Goal: Task Accomplishment & Management: Manage account settings

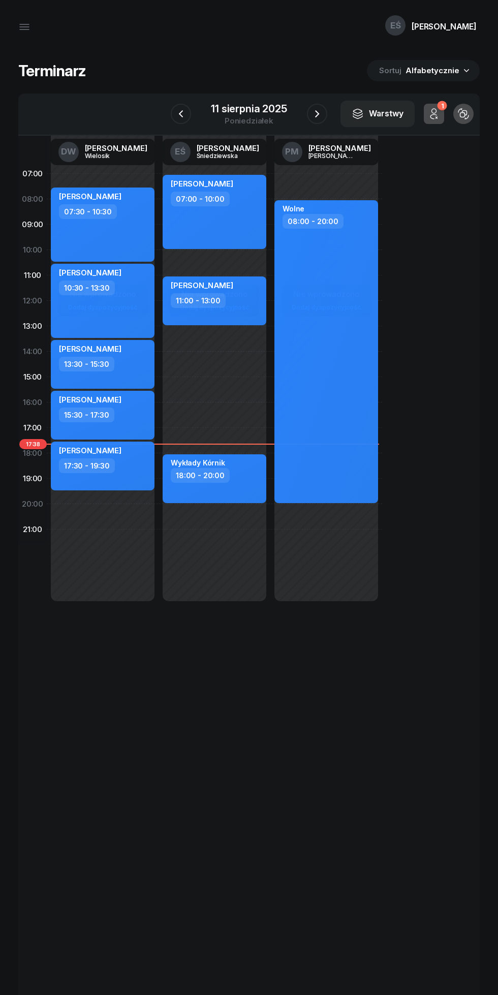
click at [309, 118] on button "button" at bounding box center [317, 114] width 20 height 20
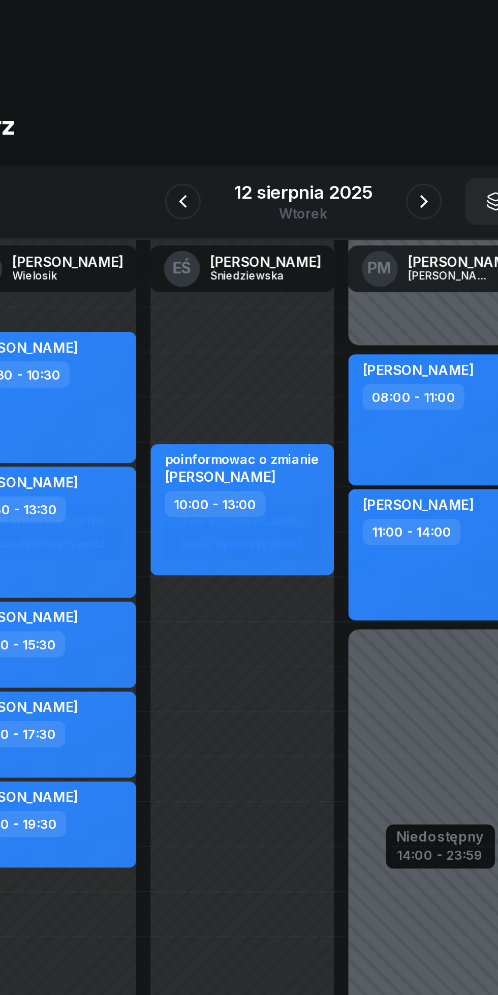
click at [270, 460] on div "Nie wprowadzono Dodaj dyspozycyjność poinformowac o zmianie [PERSON_NAME] 10:00…" at bounding box center [326, 389] width 112 height 457
select select "18"
select select "20"
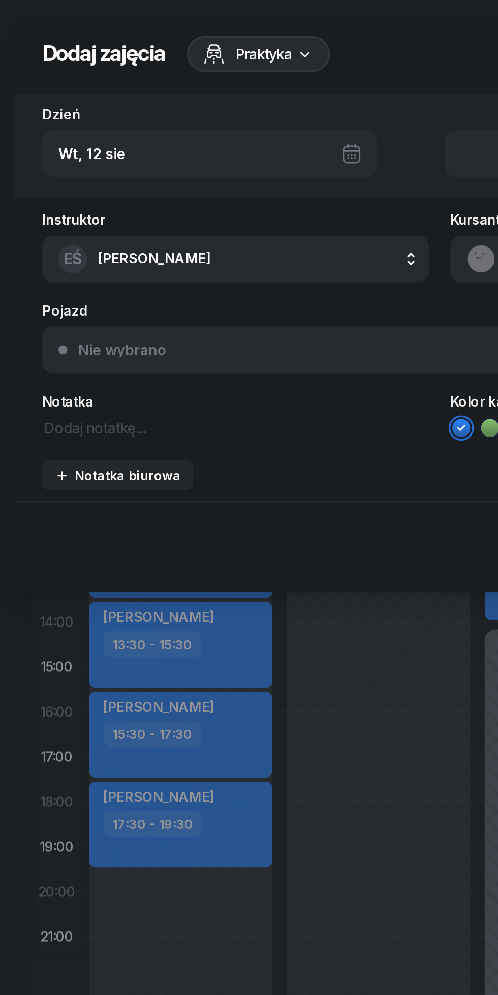
click at [69, 238] on textarea at bounding box center [133, 241] width 219 height 13
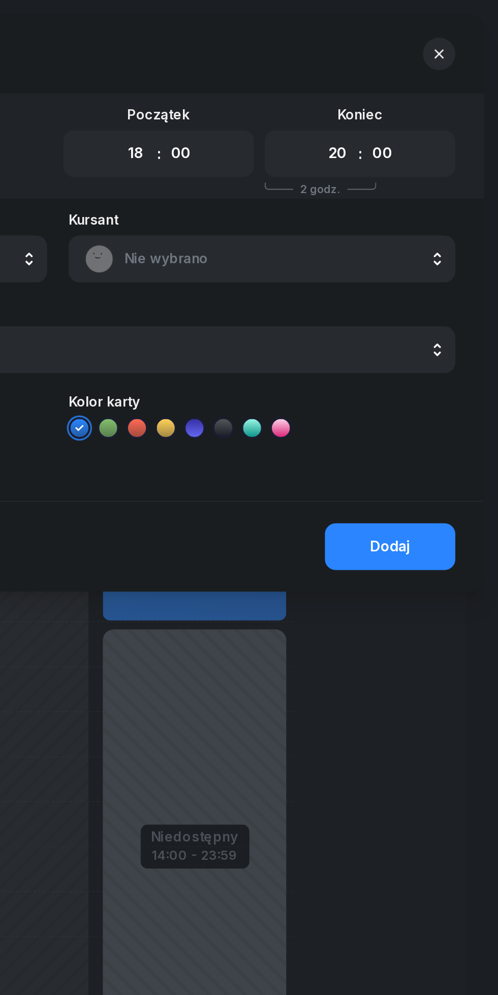
type textarea "Kórnik wykłady"
click at [427, 307] on div "Dodaj" at bounding box center [436, 308] width 23 height 13
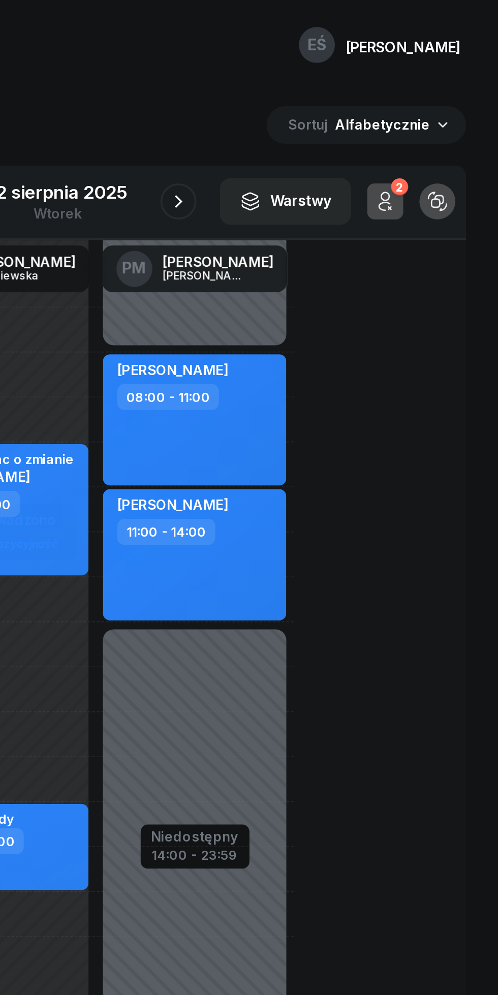
click at [326, 107] on div at bounding box center [317, 114] width 20 height 20
click at [317, 114] on icon "button" at bounding box center [317, 114] width 12 height 12
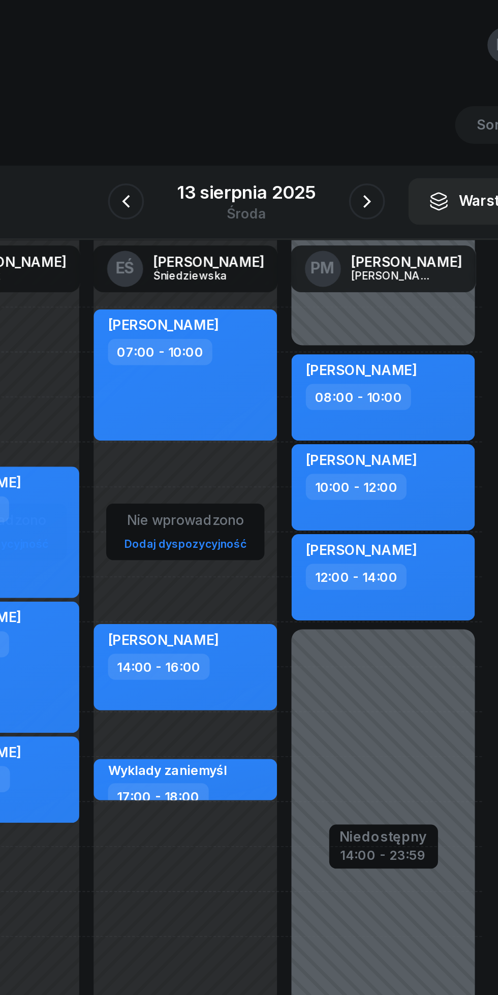
click at [317, 114] on icon "button" at bounding box center [317, 114] width 12 height 12
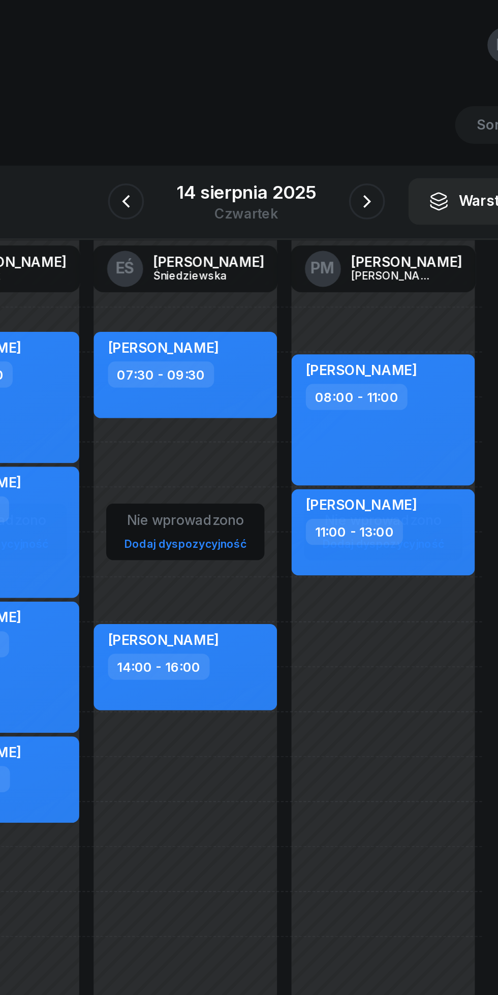
click at [310, 117] on button "button" at bounding box center [317, 114] width 20 height 20
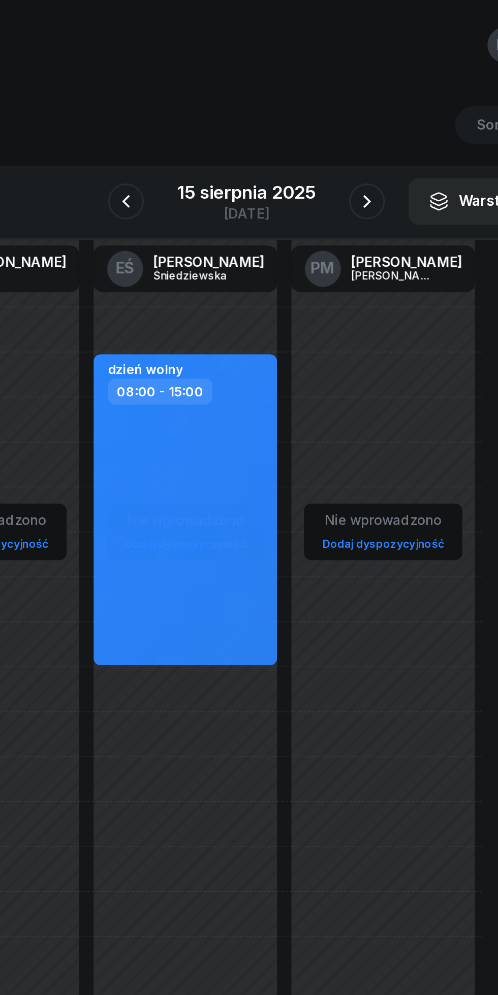
click at [315, 114] on icon "button" at bounding box center [317, 114] width 12 height 12
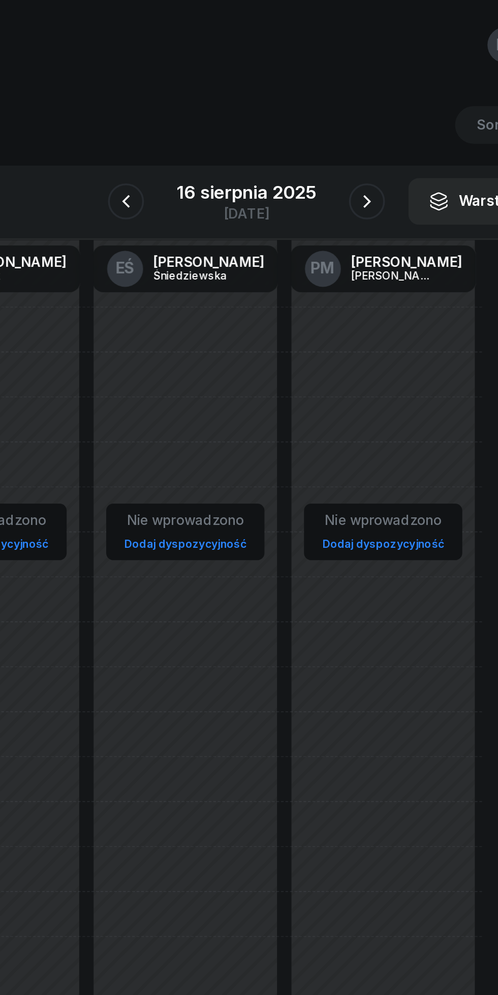
click at [308, 116] on button "button" at bounding box center [317, 114] width 20 height 20
click at [317, 115] on icon "button" at bounding box center [317, 113] width 4 height 7
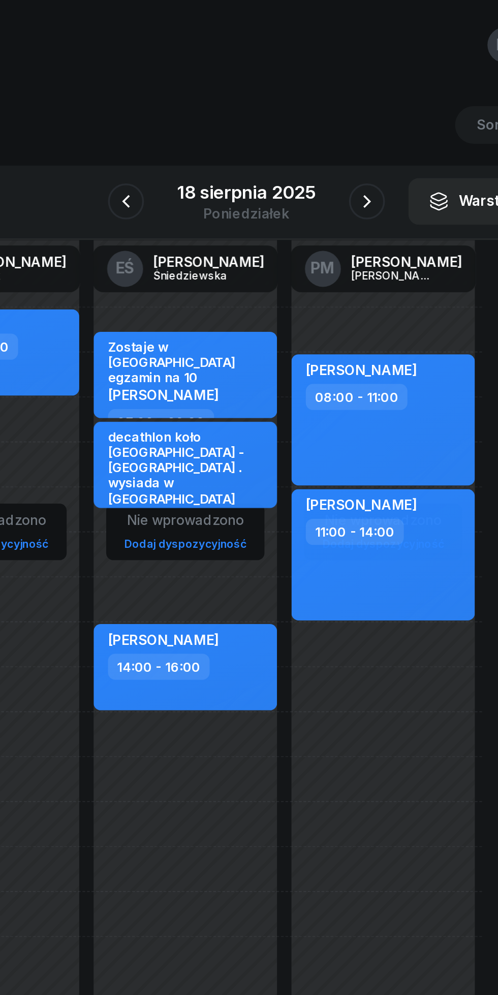
click at [270, 423] on div "Nie wprowadzono Dodaj dyspozycyjność Zostaje w [GEOGRAPHIC_DATA] egzamin na 10 …" at bounding box center [326, 389] width 112 height 457
select select "16"
select select "18"
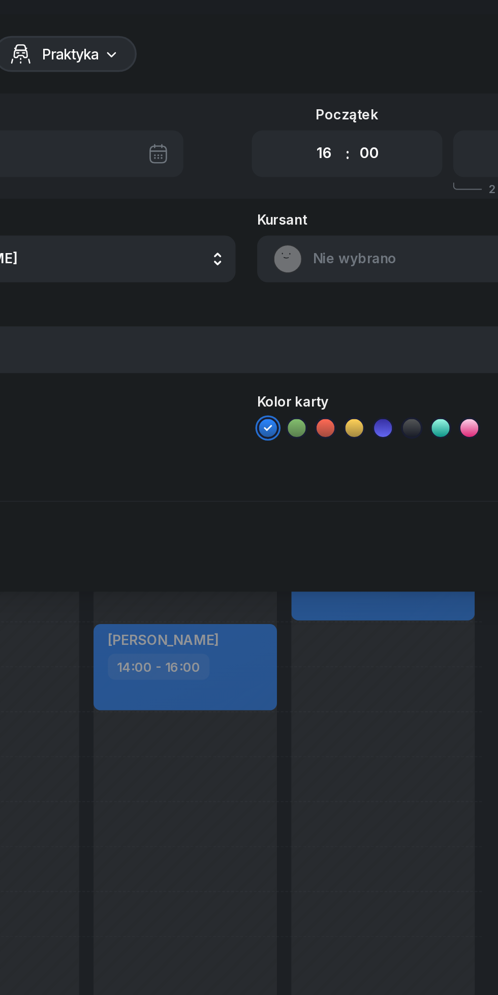
click at [289, 85] on select "00 01 02 03 04 05 06 07 08 09 10 11 12 13 14 15 16 17 18 19 20 21 22 23" at bounding box center [293, 86] width 19 height 21
select select "17"
click at [321, 90] on select "00 05 10 15 20 25 30 35 40 45 50 55" at bounding box center [318, 86] width 19 height 21
select select "30"
click at [157, 259] on div "Instruktor EŚ [PERSON_NAME] DW [PERSON_NAME] EŚ [PERSON_NAME] PM [PERSON_NAME] …" at bounding box center [249, 201] width 482 height 163
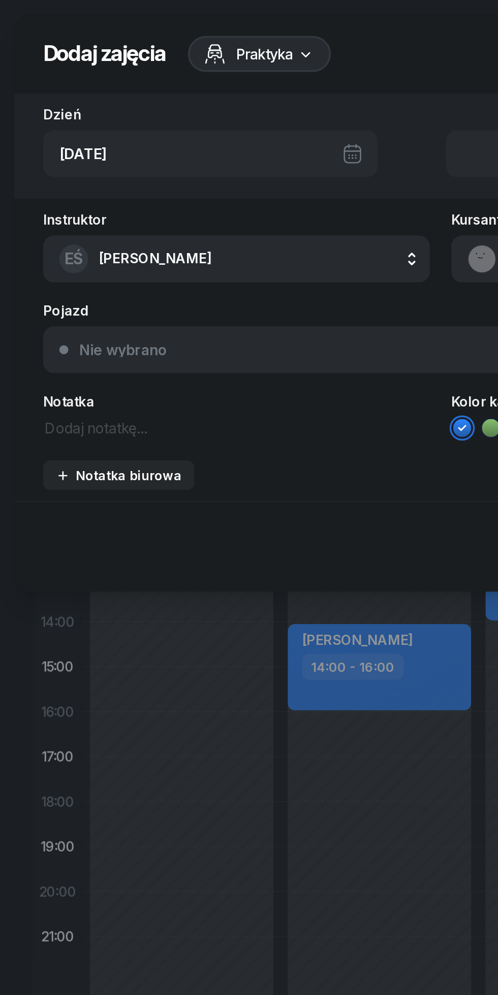
click at [66, 242] on textarea at bounding box center [133, 241] width 219 height 13
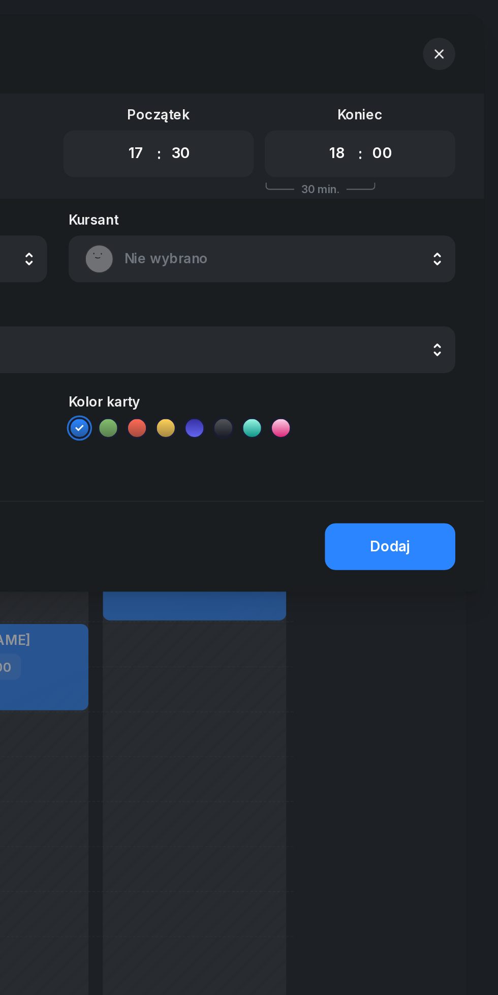
type textarea "Janecki te sty"
click at [426, 312] on div "Dodaj" at bounding box center [436, 308] width 23 height 13
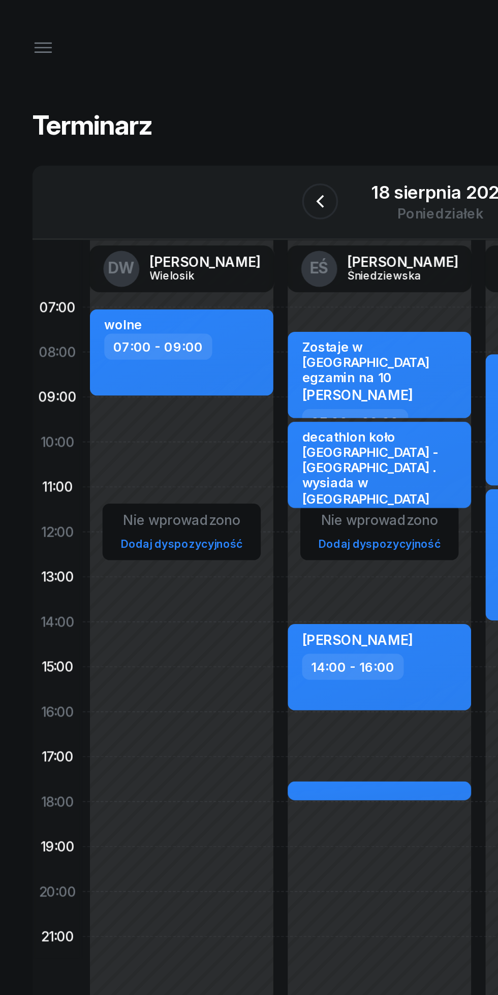
click at [270, 465] on div "Nie wprowadzono Dodaj dyspozycyjność Zostaje w [GEOGRAPHIC_DATA] egzamin na 10 …" at bounding box center [326, 389] width 112 height 457
select select "18"
select select "20"
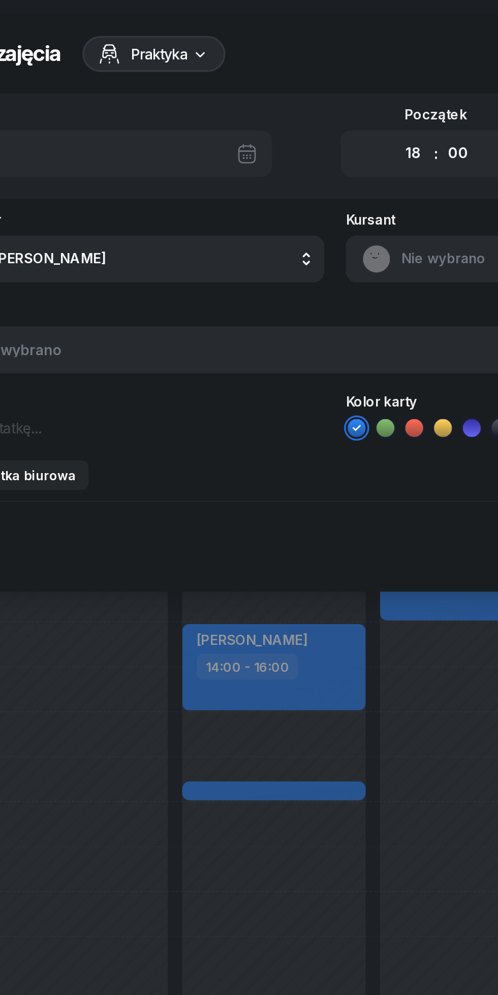
click at [91, 237] on textarea at bounding box center [133, 241] width 219 height 13
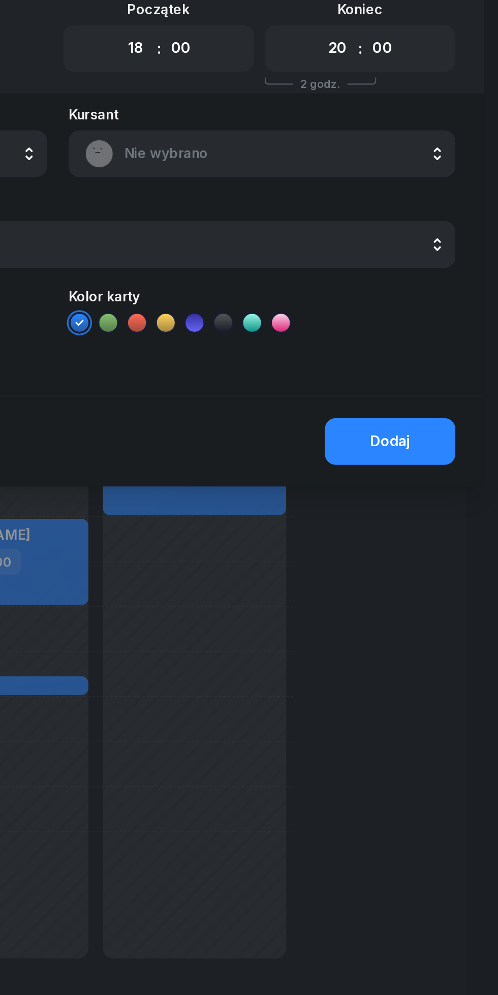
type textarea "Kórnik wykłady"
click at [426, 304] on div "Dodaj" at bounding box center [436, 308] width 23 height 13
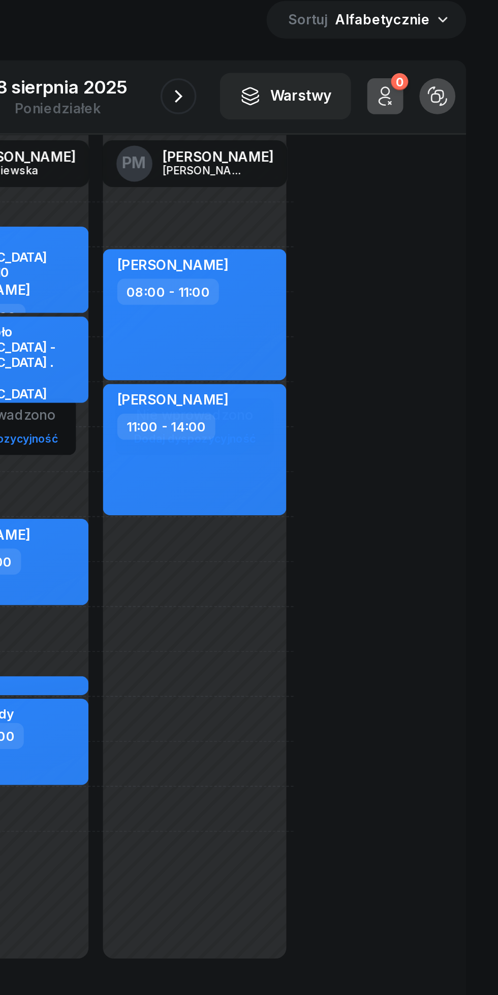
click at [317, 114] on icon "button" at bounding box center [317, 114] width 12 height 12
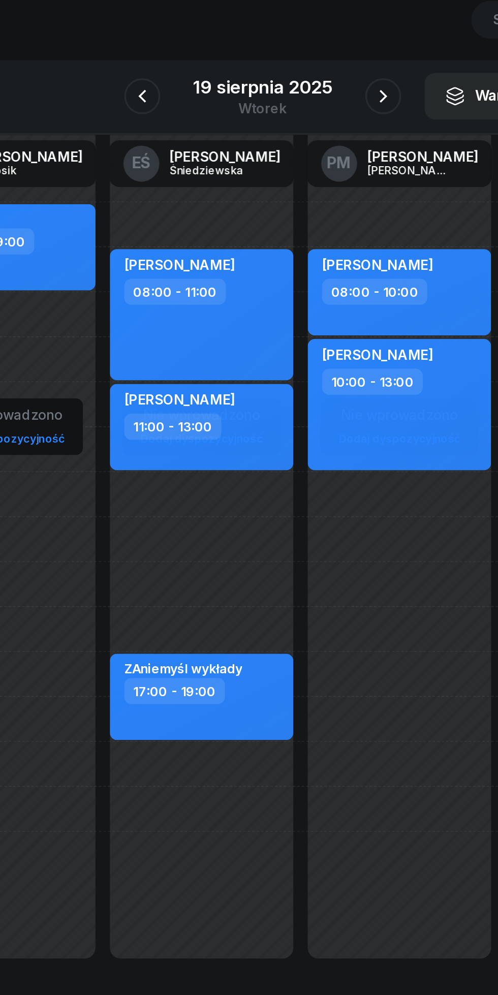
click at [317, 116] on icon "button" at bounding box center [317, 113] width 4 height 7
